Goal: Book appointment/travel/reservation

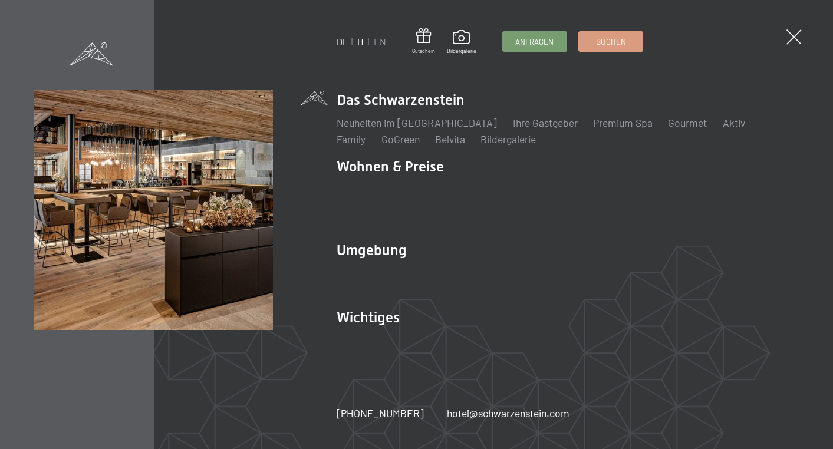
click at [361, 46] on link "IT" at bounding box center [361, 41] width 8 height 11
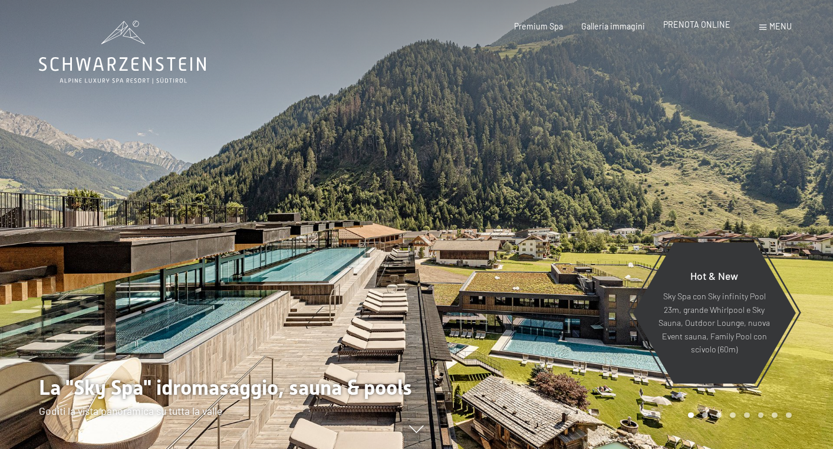
click at [696, 29] on span "PRENOTA ONLINE" at bounding box center [696, 24] width 67 height 10
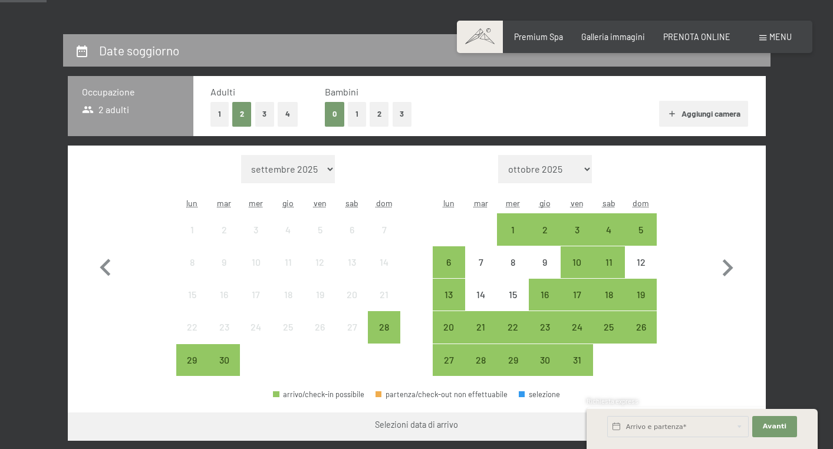
scroll to position [223, 0]
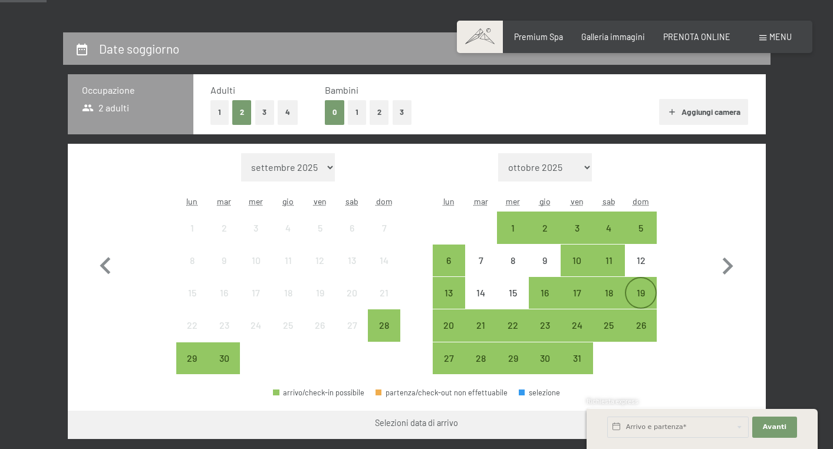
click at [641, 295] on div "19" at bounding box center [640, 302] width 29 height 29
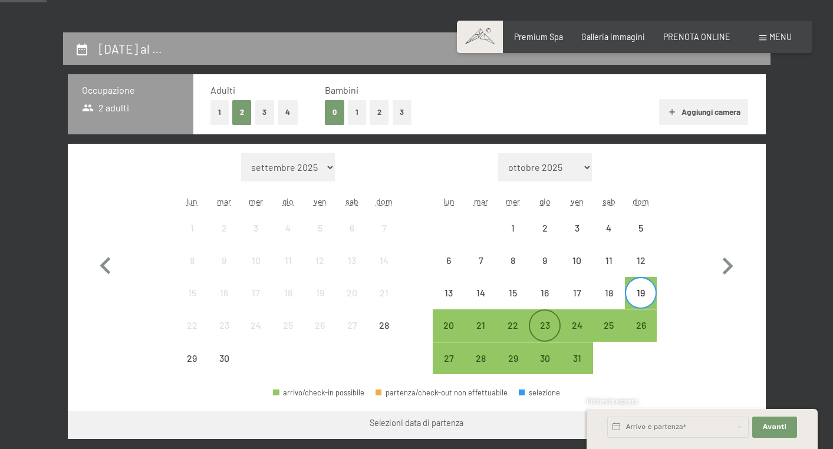
click at [544, 325] on div "23" at bounding box center [544, 335] width 29 height 29
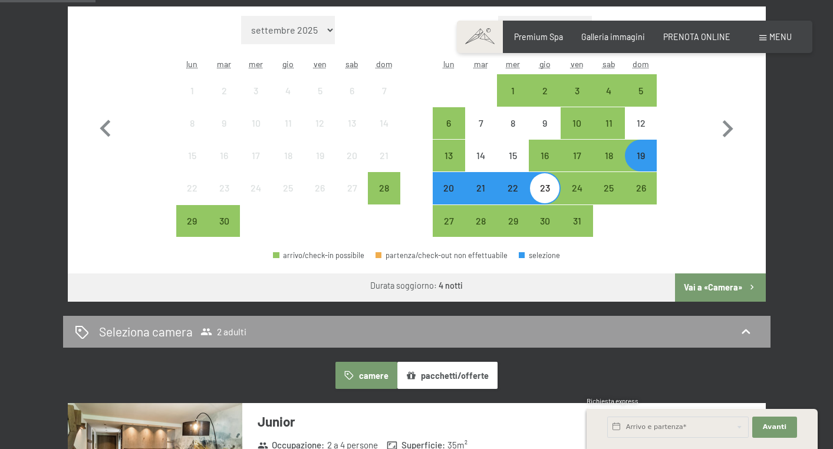
scroll to position [364, 0]
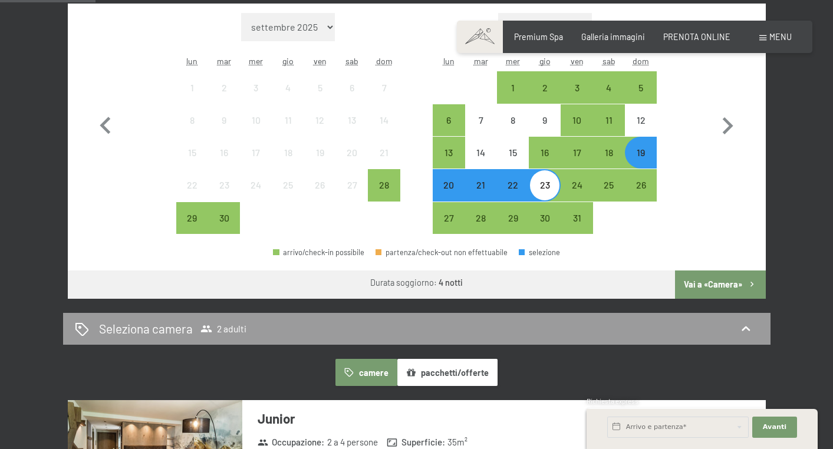
click at [713, 286] on button "Vai a «Camera»" at bounding box center [720, 285] width 90 height 28
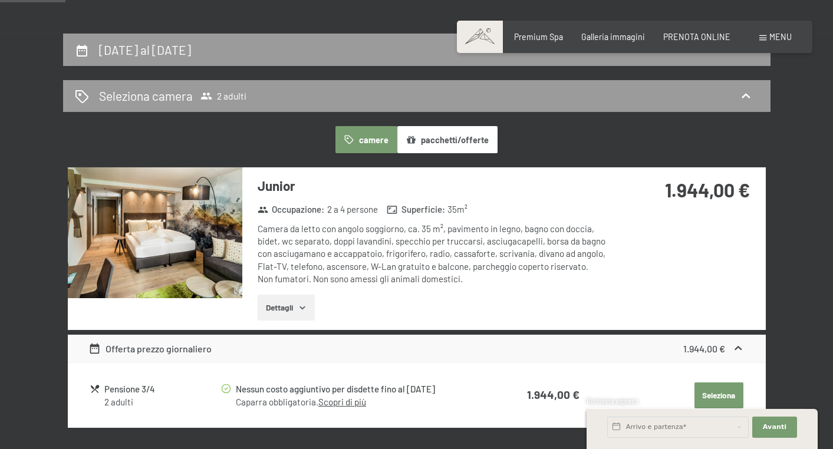
scroll to position [219, 0]
